Goal: Find specific page/section

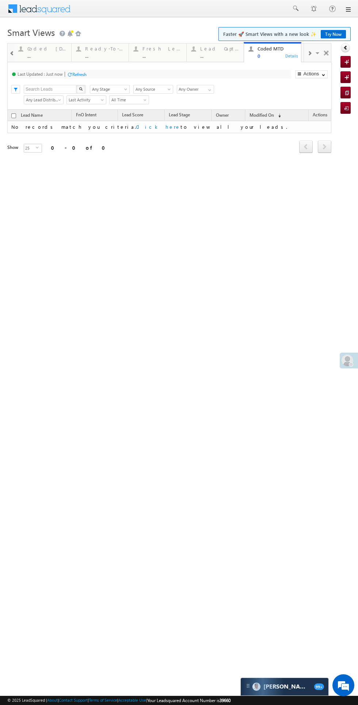
click at [351, 364] on div at bounding box center [351, 364] width 4 height 4
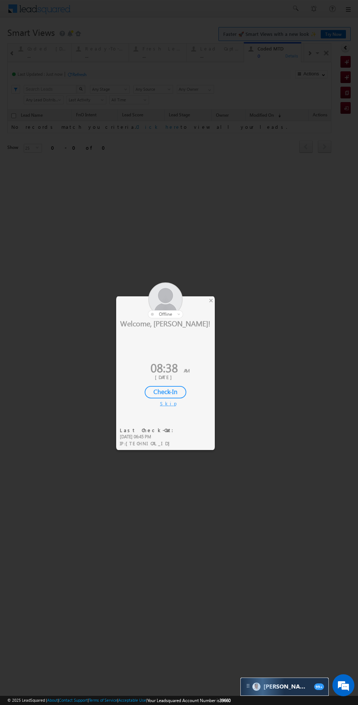
click at [176, 395] on div "Check-In" at bounding box center [166, 392] width 42 height 12
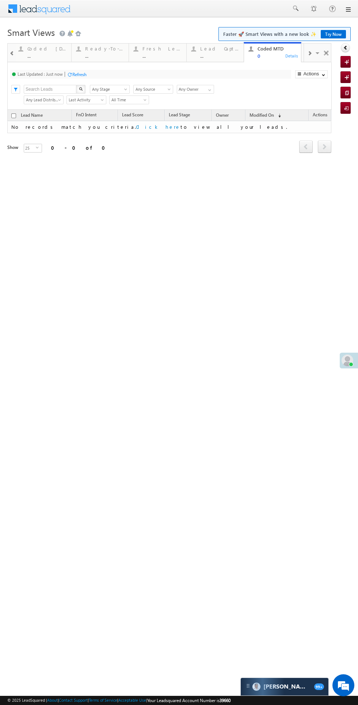
click at [40, 54] on div "..." at bounding box center [47, 55] width 40 height 5
